Goal: Information Seeking & Learning: Learn about a topic

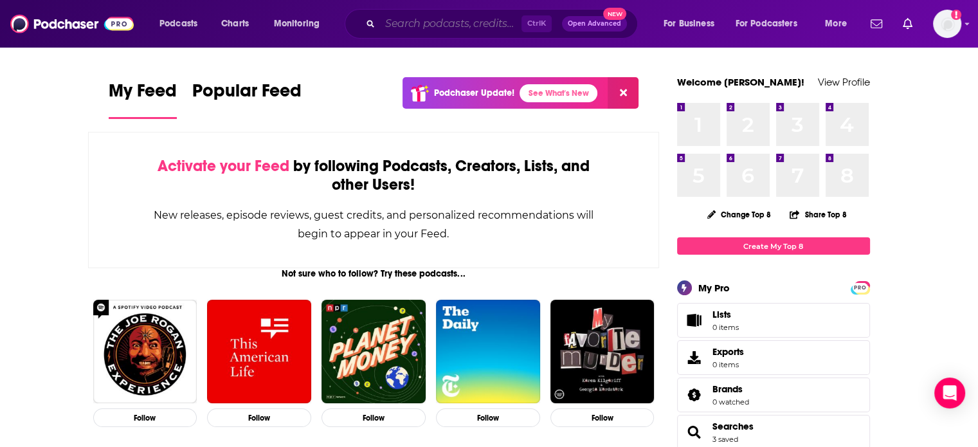
click at [421, 25] on input "Search podcasts, credits, & more..." at bounding box center [450, 24] width 141 height 21
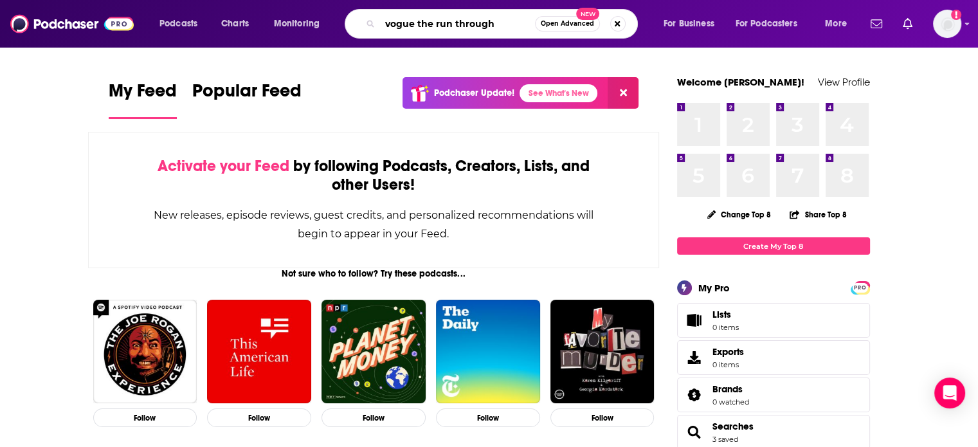
type input "vogue the run through"
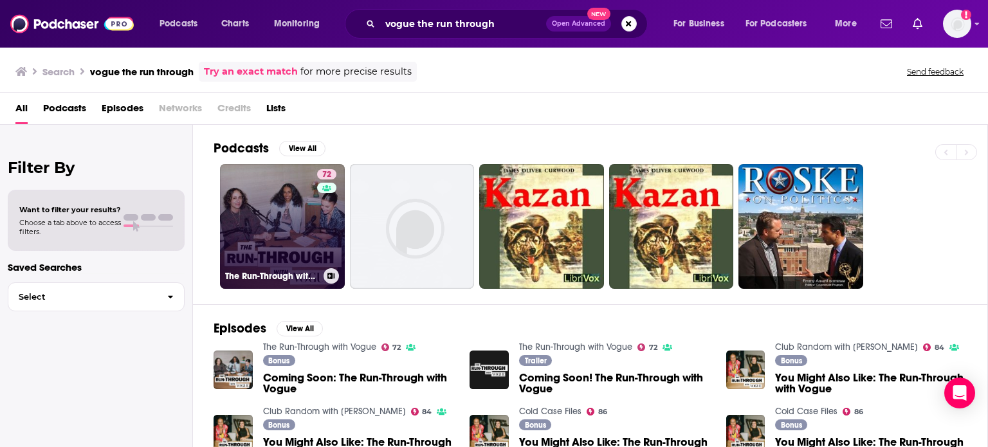
click at [260, 249] on link "72 The Run-Through with Vogue" at bounding box center [282, 226] width 125 height 125
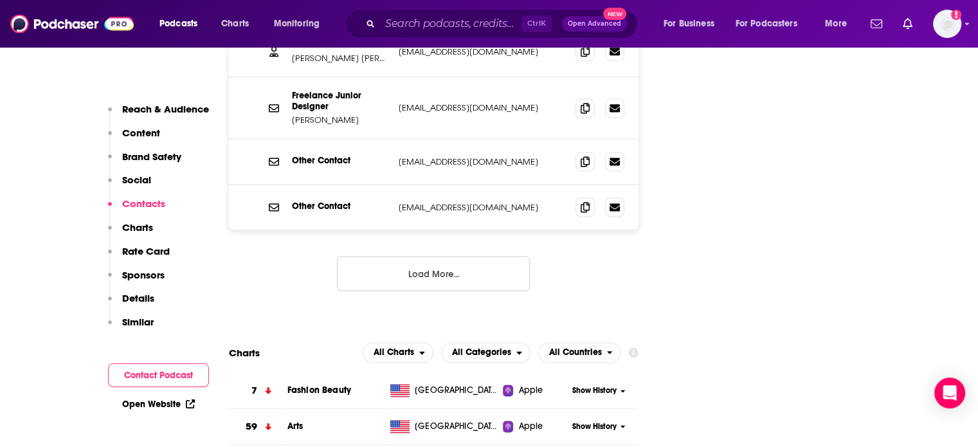
scroll to position [1728, 0]
click at [391, 256] on button "Load More..." at bounding box center [433, 273] width 193 height 35
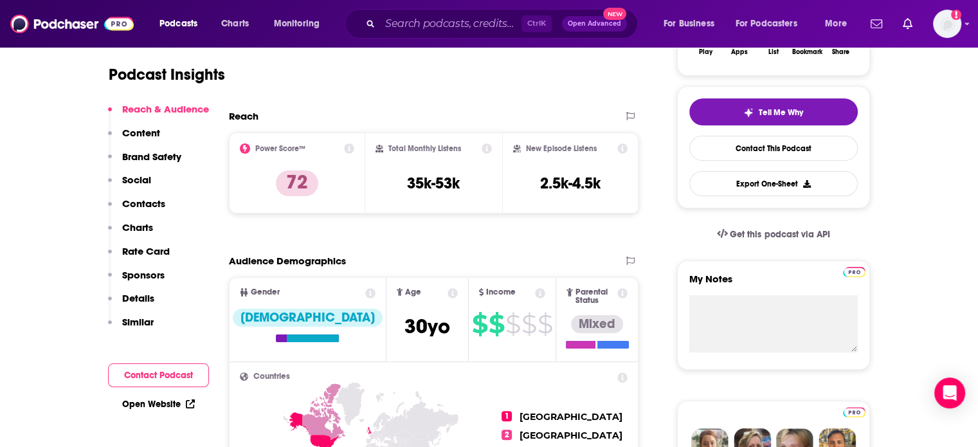
scroll to position [262, 0]
click at [757, 153] on link "Contact This Podcast" at bounding box center [773, 147] width 168 height 25
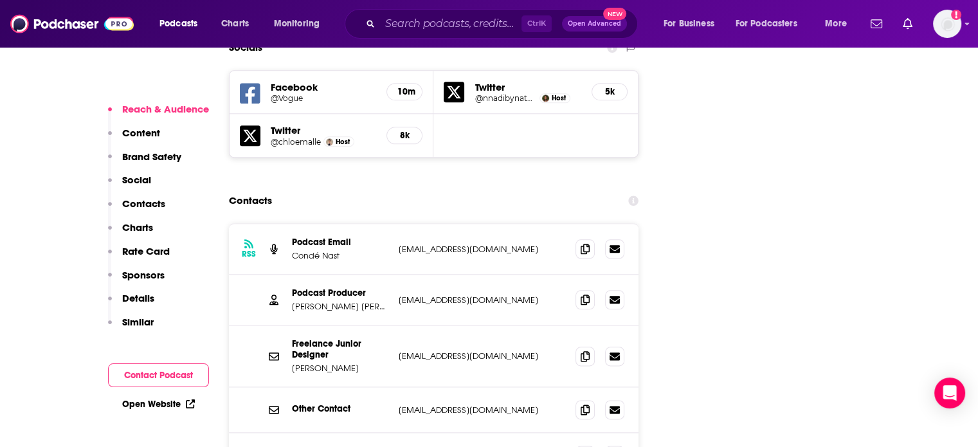
scroll to position [1365, 0]
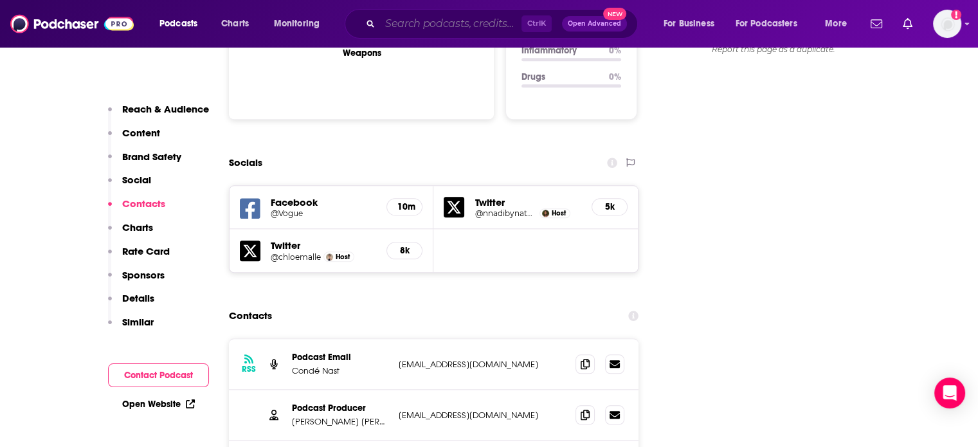
click at [431, 32] on input "Search podcasts, credits, & more..." at bounding box center [450, 24] width 141 height 21
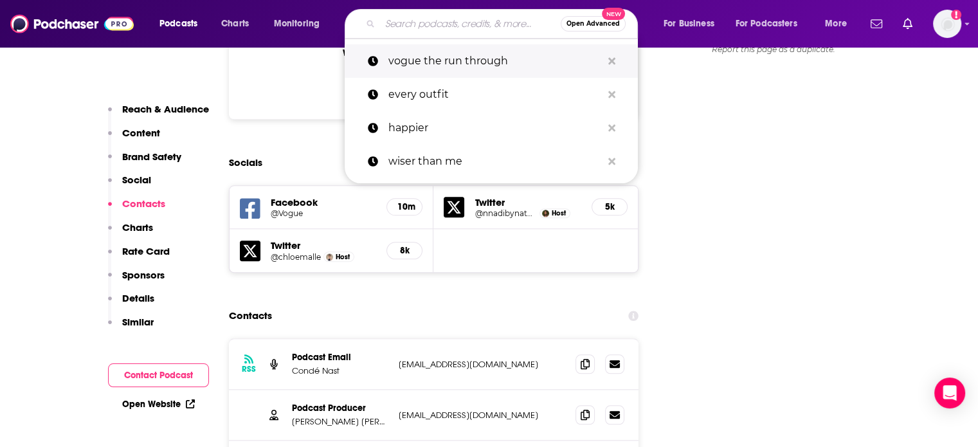
click at [433, 74] on p "vogue the run through" at bounding box center [494, 60] width 213 height 33
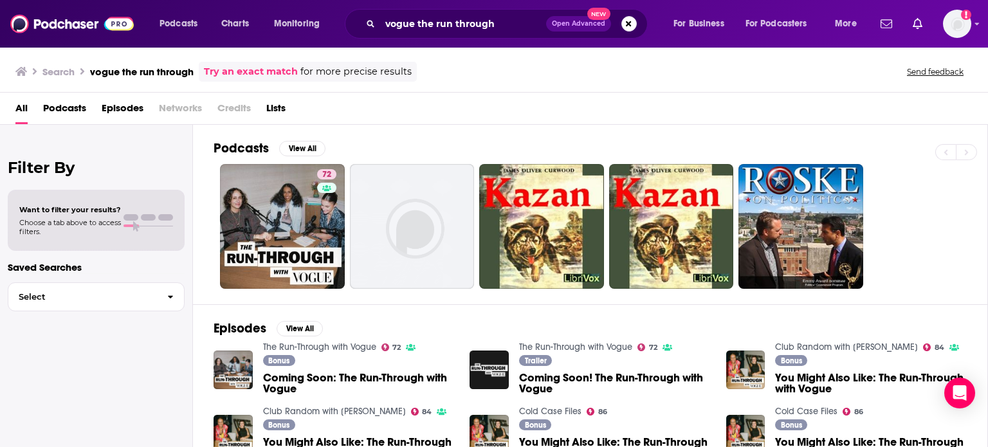
click at [433, 74] on div "Search vogue the run through Try an exact match for more precise results Send f…" at bounding box center [491, 72] width 952 height 20
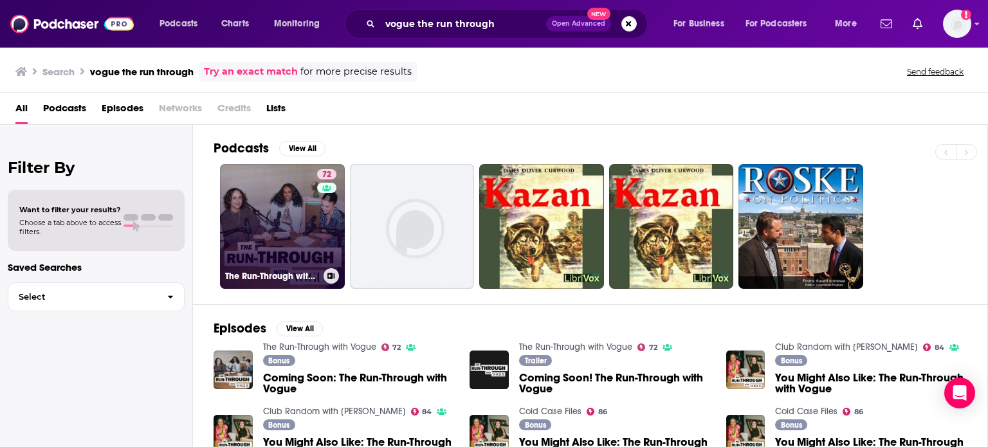
click at [282, 226] on link "72 The Run-Through with Vogue" at bounding box center [282, 226] width 125 height 125
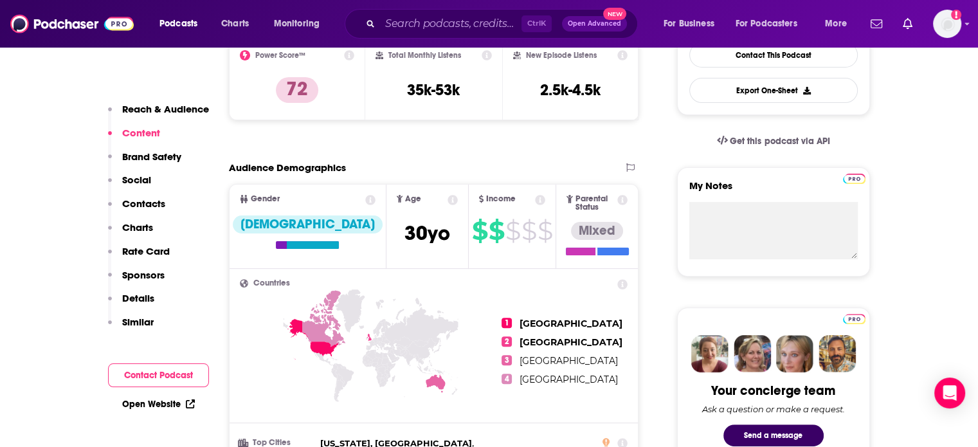
scroll to position [284, 0]
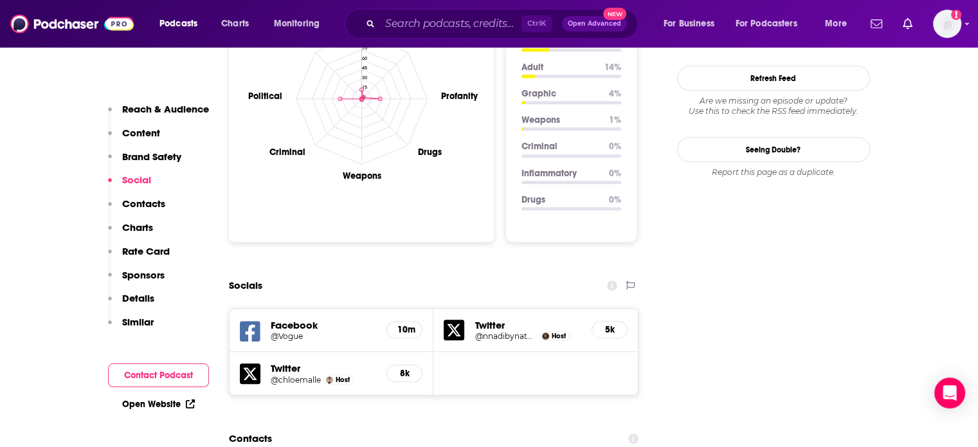
click at [154, 280] on p "Sponsors" at bounding box center [143, 275] width 42 height 12
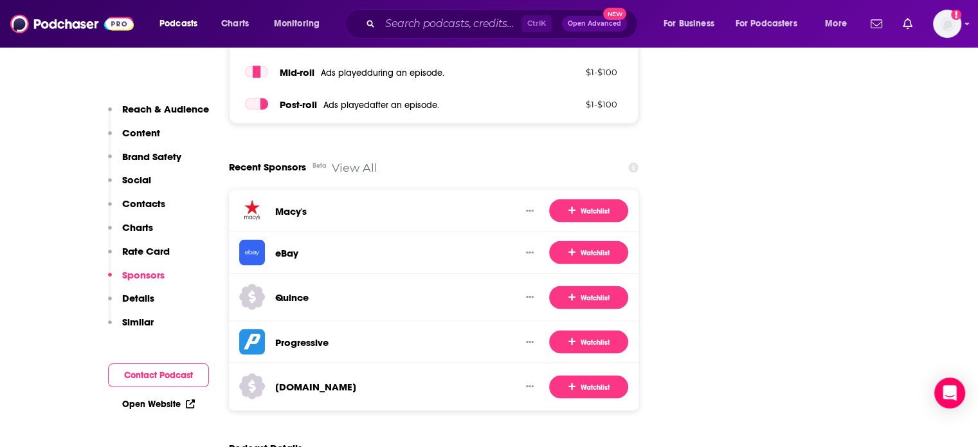
scroll to position [2656, 0]
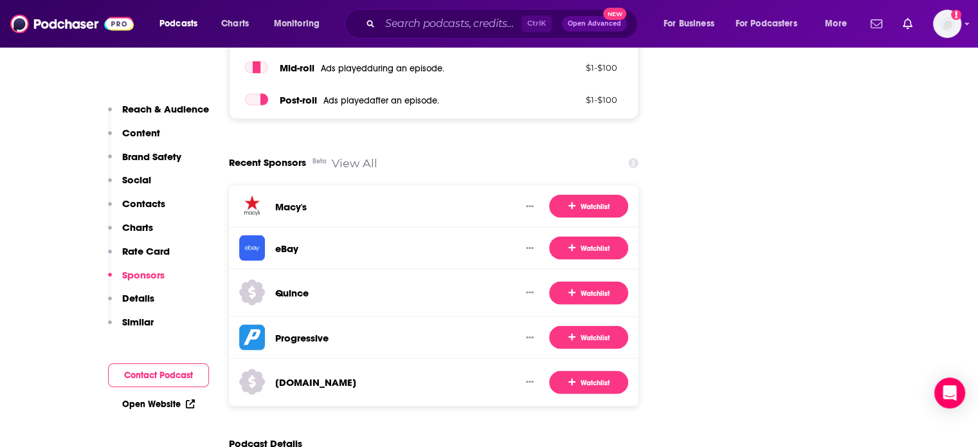
click at [350, 156] on link "View All" at bounding box center [355, 163] width 46 height 14
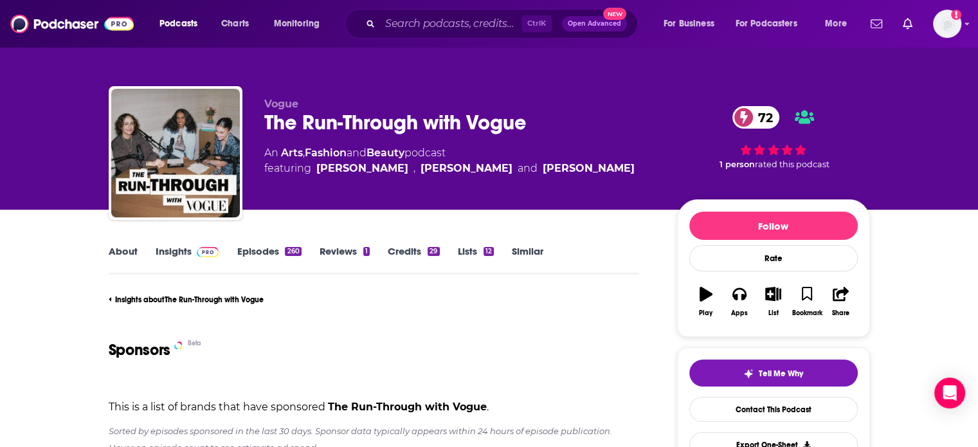
click at [168, 257] on link "Insights" at bounding box center [188, 260] width 64 height 30
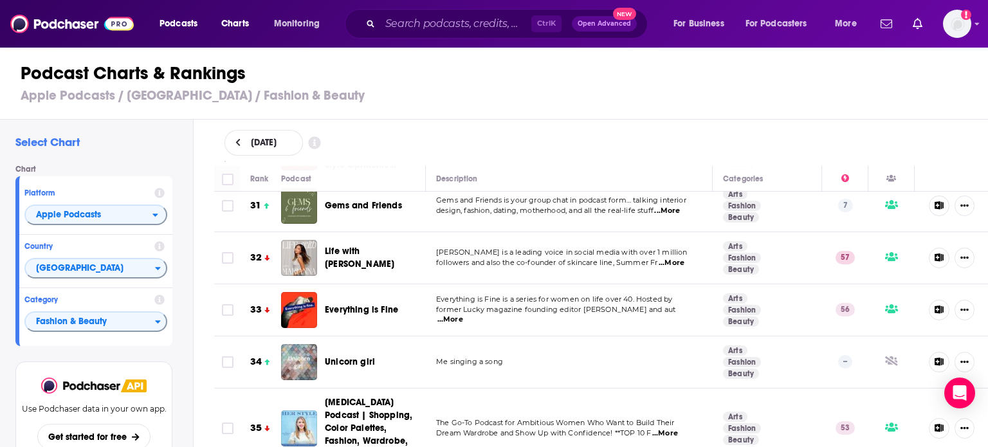
scroll to position [1602, 0]
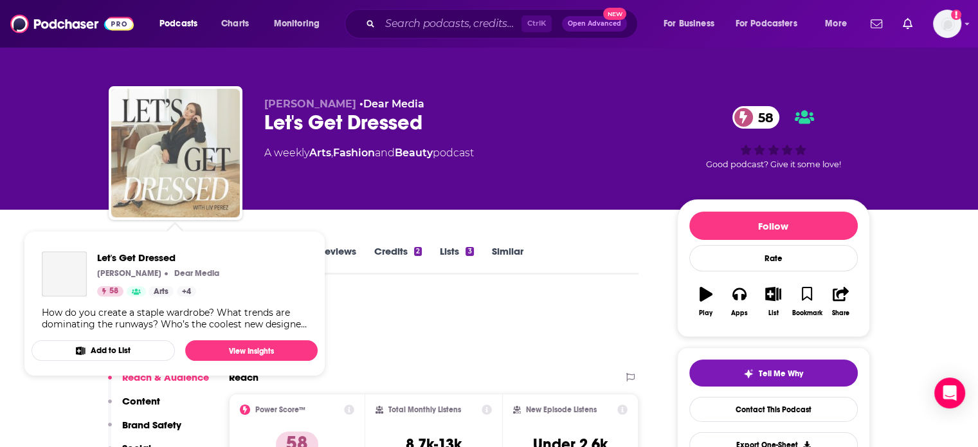
click at [213, 165] on img "Let's Get Dressed" at bounding box center [175, 153] width 129 height 129
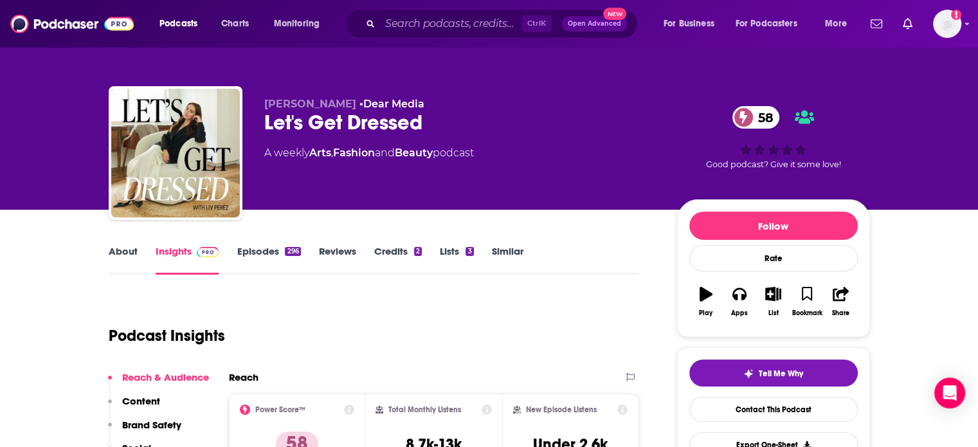
click at [132, 252] on link "About" at bounding box center [123, 260] width 29 height 30
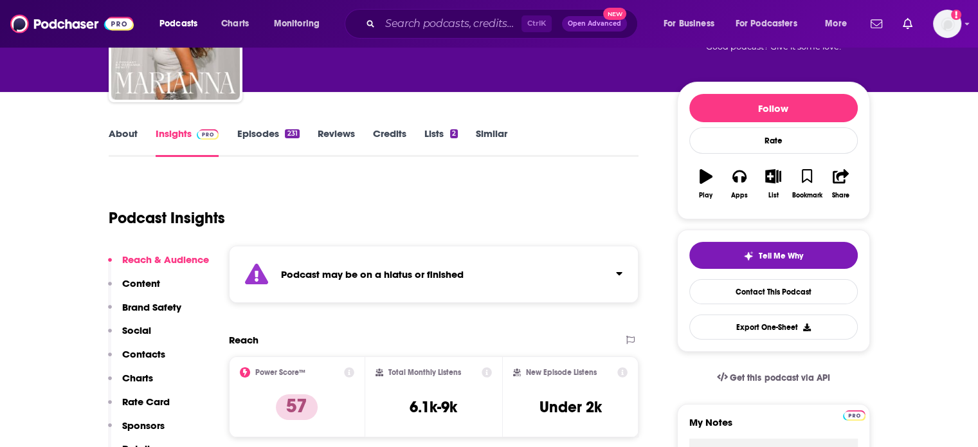
scroll to position [115, 0]
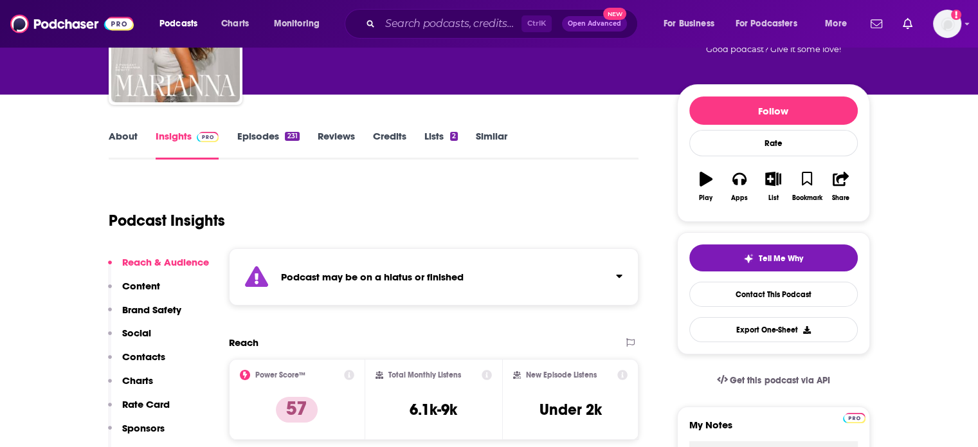
click at [253, 132] on link "Episodes 231" at bounding box center [268, 145] width 62 height 30
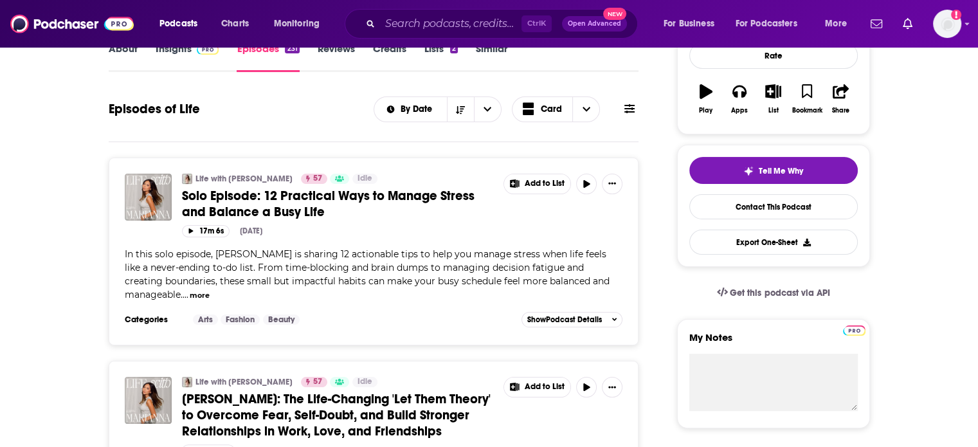
scroll to position [207, 0]
